Goal: Task Accomplishment & Management: Manage account settings

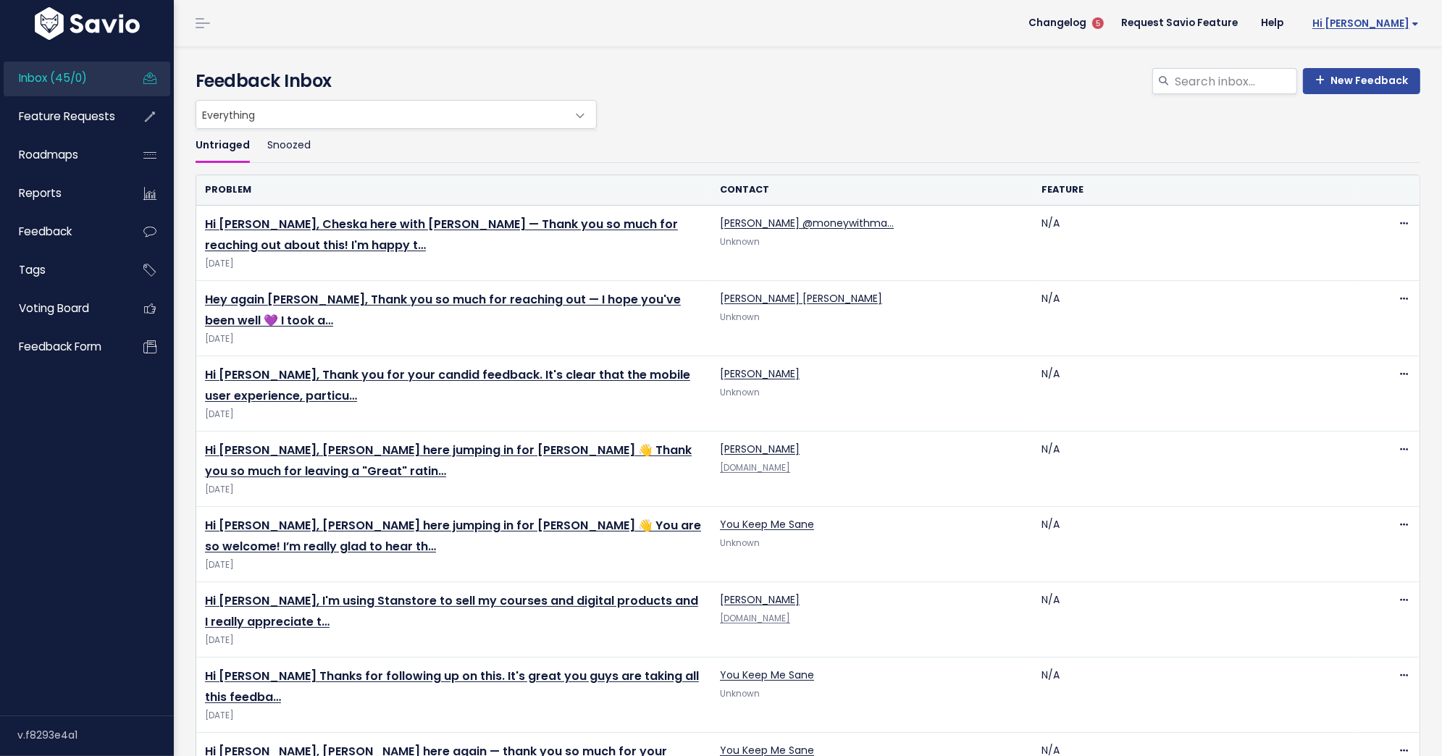
click at [1392, 31] on link "Hi [PERSON_NAME]" at bounding box center [1362, 23] width 135 height 22
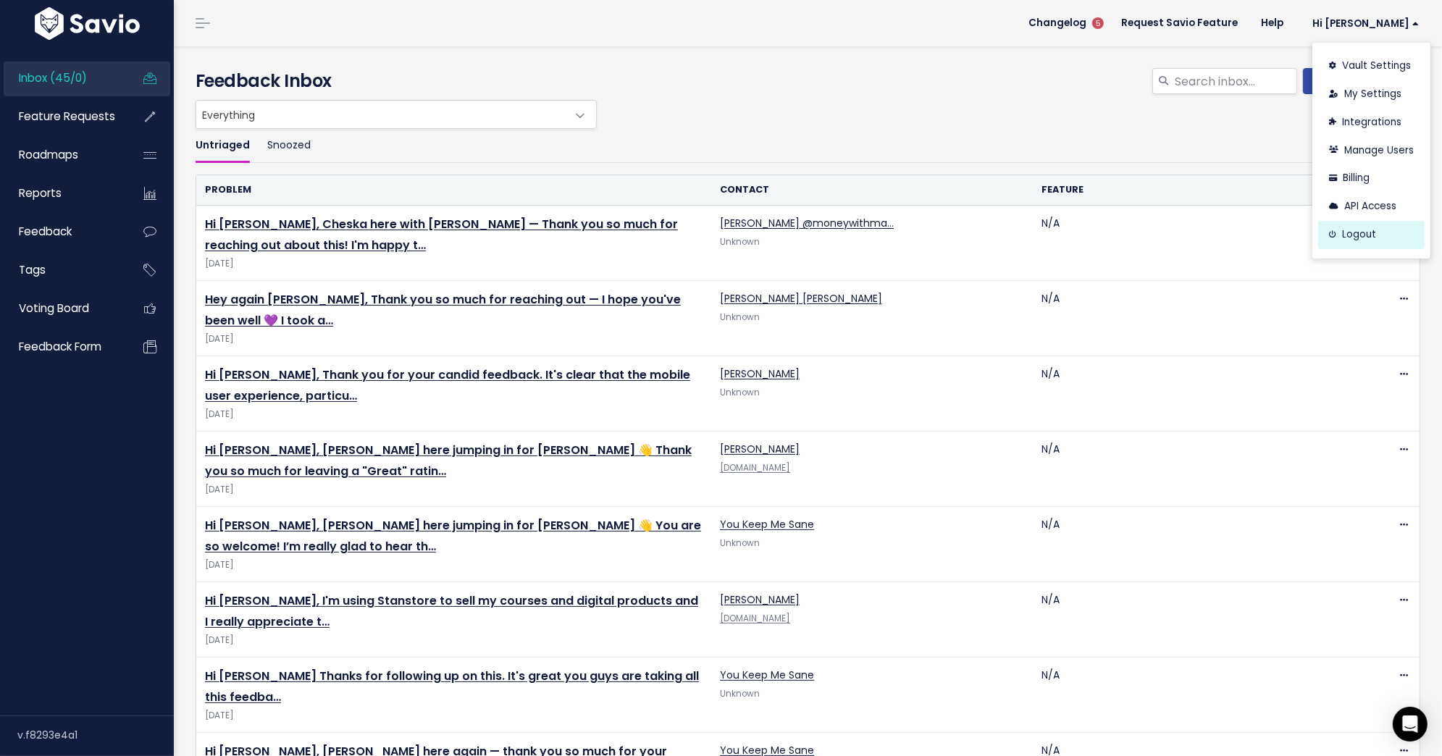
click at [1368, 242] on link "Logout" at bounding box center [1371, 235] width 106 height 28
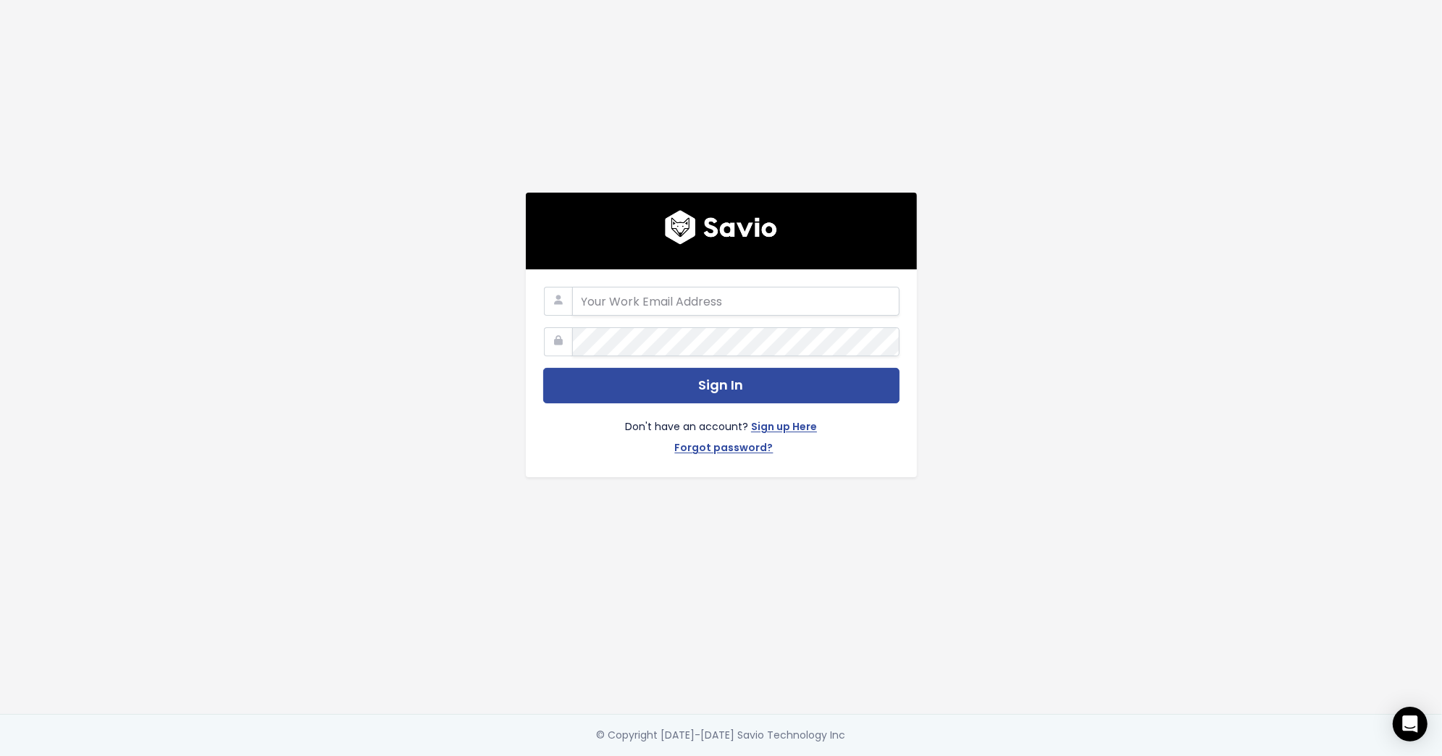
click at [880, 755] on com-1password-button at bounding box center [721, 756] width 1442 height 0
type input "friends@stanwith.me"
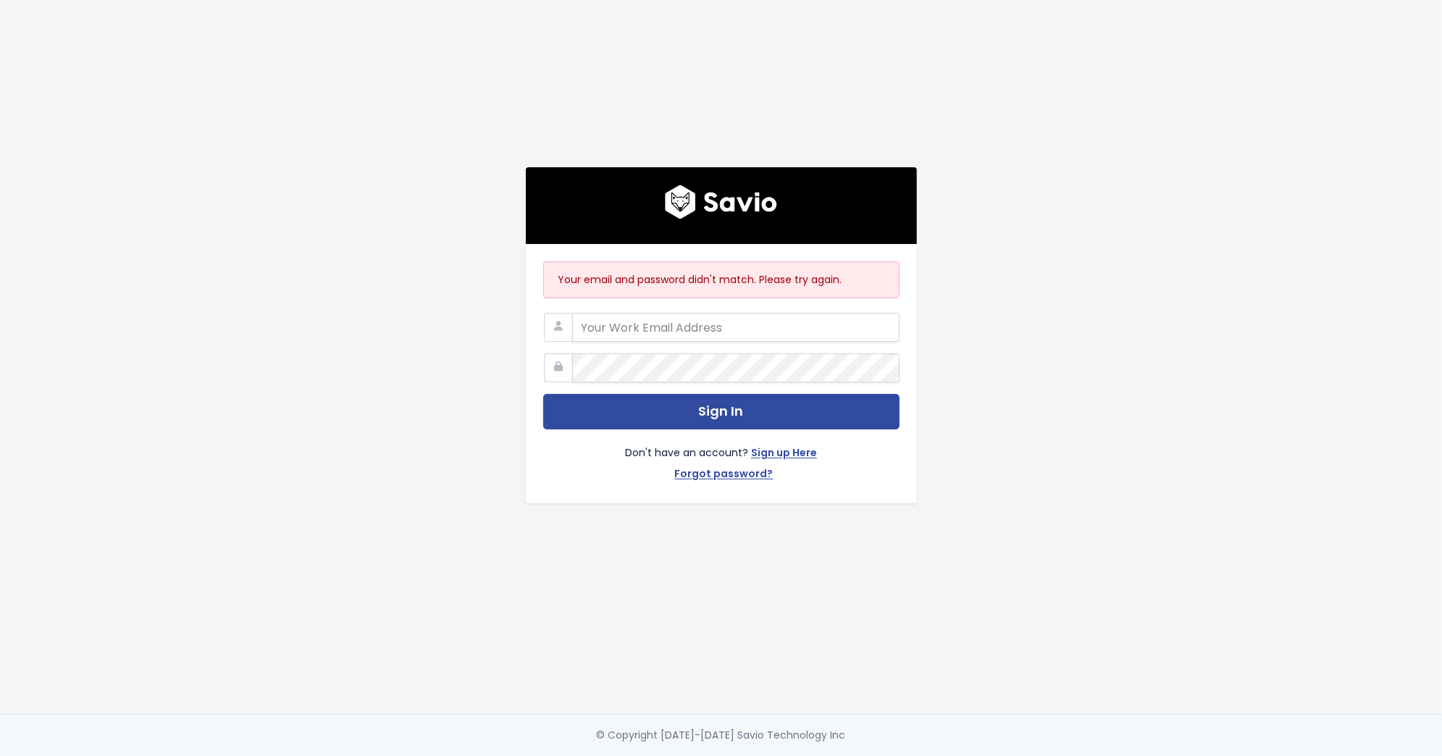
type input "[EMAIL_ADDRESS][DOMAIN_NAME]"
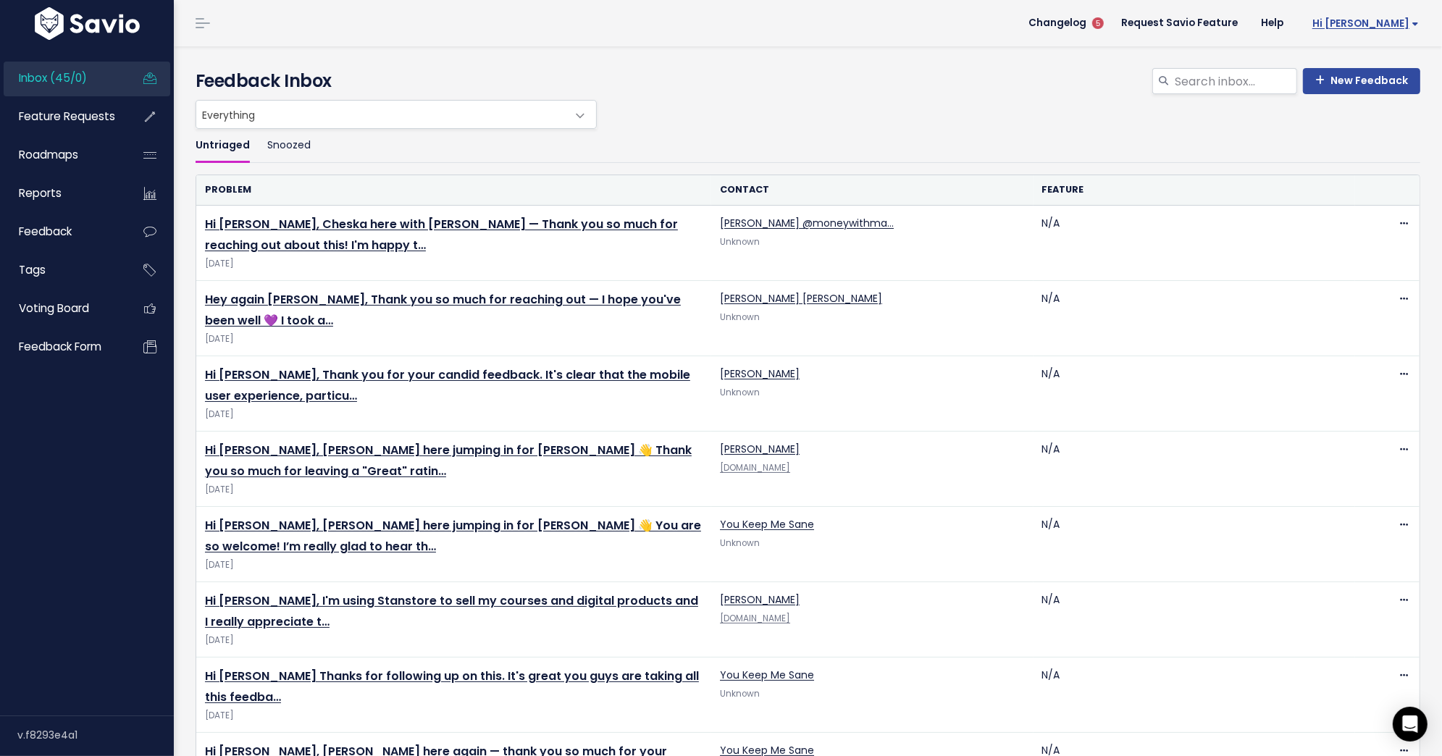
click at [1394, 22] on span "Hi [PERSON_NAME]" at bounding box center [1365, 23] width 106 height 11
click at [1355, 242] on link "Logout" at bounding box center [1371, 235] width 106 height 28
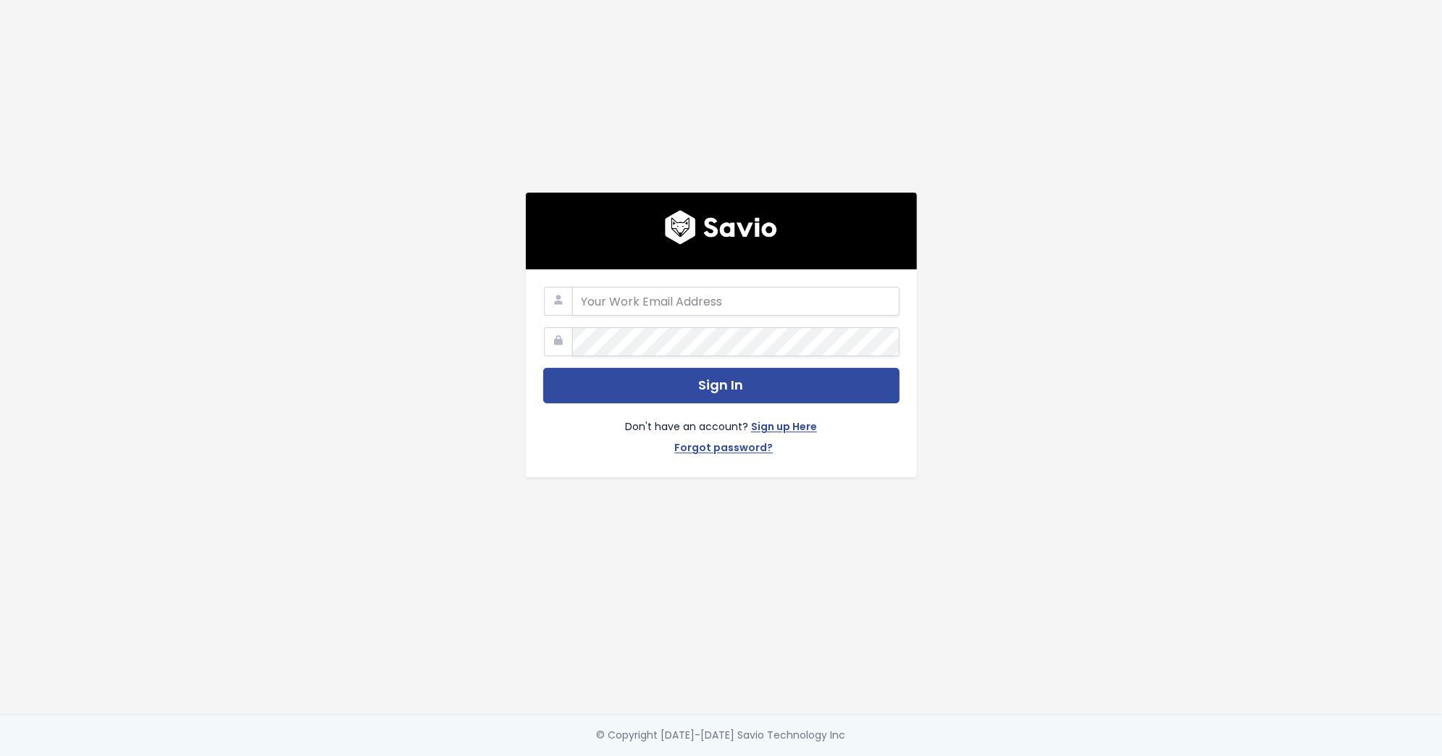
click at [880, 755] on com-1password-button at bounding box center [721, 756] width 1442 height 0
type input "[EMAIL_ADDRESS][DOMAIN_NAME]"
click at [492, 306] on div "alyssa@stanwith.me Sign In Don't have an account? Sign up Here Forgot password?" at bounding box center [720, 357] width 825 height 714
click at [554, 342] on icon at bounding box center [558, 341] width 29 height 29
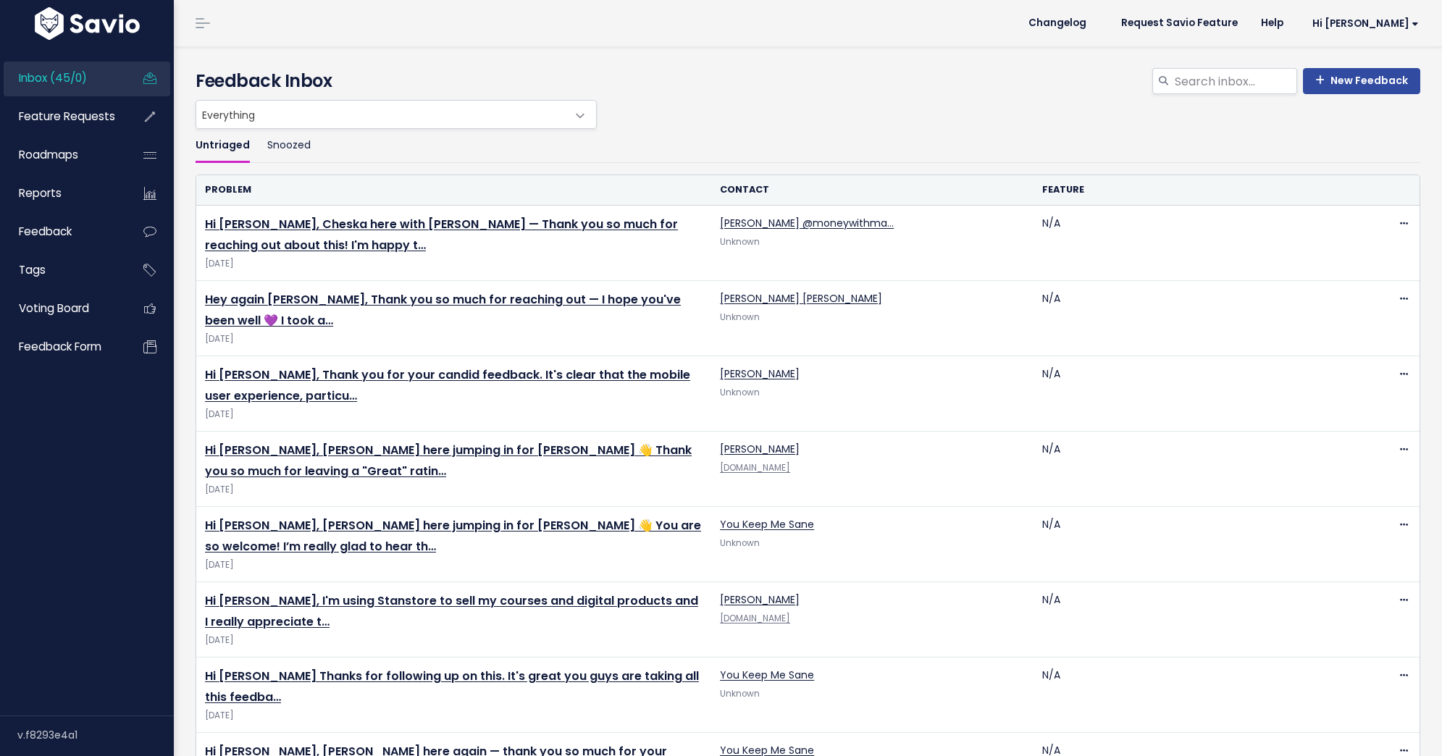
click at [592, 342] on span "Sep 24 2025" at bounding box center [453, 339] width 497 height 15
click at [1390, 20] on span "Hi [PERSON_NAME]" at bounding box center [1365, 23] width 106 height 11
click at [1367, 94] on link "My Settings" at bounding box center [1371, 94] width 106 height 28
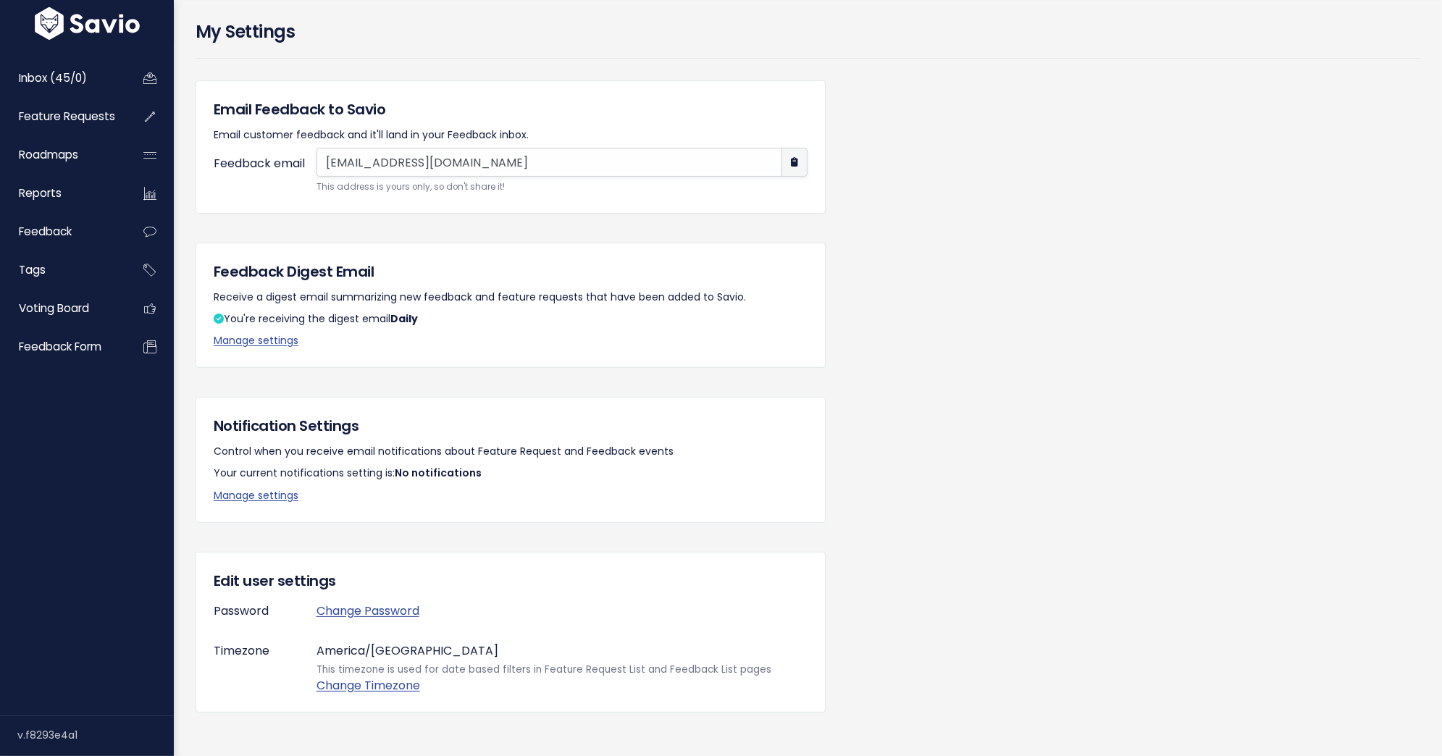
scroll to position [77, 0]
